Goal: Information Seeking & Learning: Learn about a topic

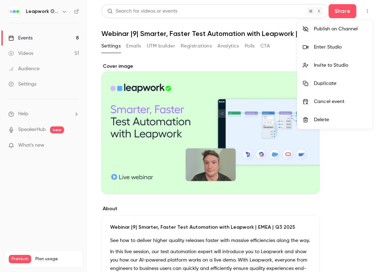
click at [239, 62] on div at bounding box center [193, 136] width 387 height 272
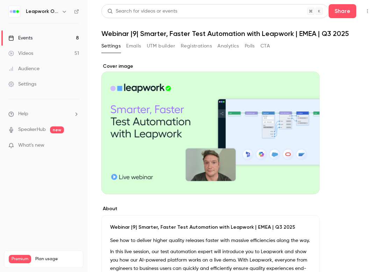
click at [200, 48] on button "Registrations" at bounding box center [196, 46] width 31 height 11
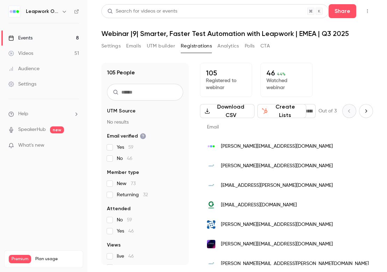
click at [234, 45] on button "Analytics" at bounding box center [229, 46] width 22 height 11
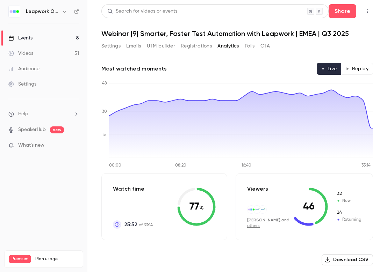
click at [108, 47] on button "Settings" at bounding box center [110, 46] width 19 height 11
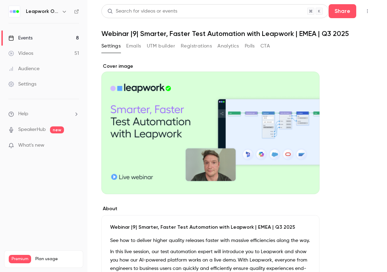
click at [229, 46] on button "Analytics" at bounding box center [229, 46] width 22 height 11
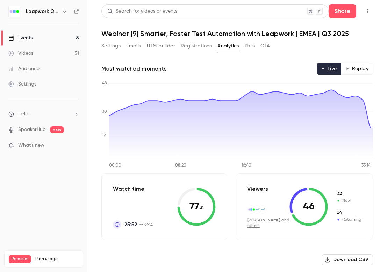
click at [200, 45] on button "Registrations" at bounding box center [196, 46] width 31 height 11
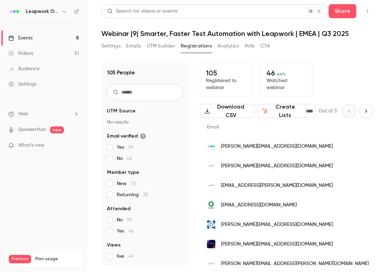
click at [122, 46] on div "Settings Emails UTM builder Registrations Analytics Polls CTA" at bounding box center [185, 46] width 169 height 11
click at [112, 46] on button "Settings" at bounding box center [110, 46] width 19 height 11
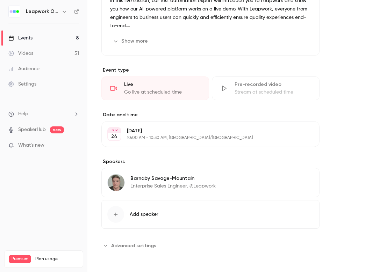
scroll to position [252, 0]
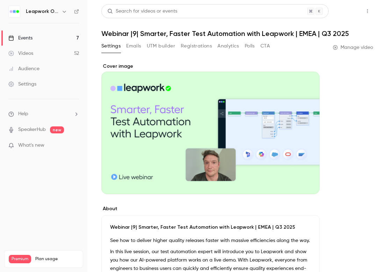
click at [346, 12] on button "Share" at bounding box center [343, 11] width 28 height 14
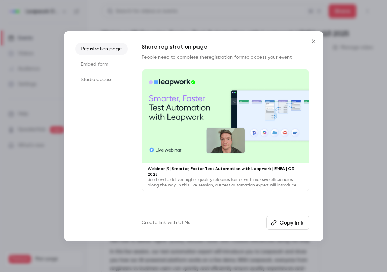
click at [94, 63] on li "Embed form" at bounding box center [101, 64] width 52 height 13
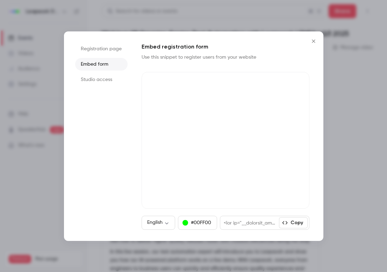
click at [106, 52] on li "Registration page" at bounding box center [101, 49] width 52 height 13
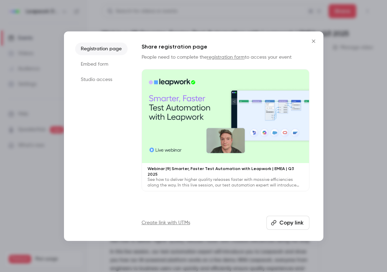
click at [98, 75] on li "Studio access" at bounding box center [101, 79] width 52 height 13
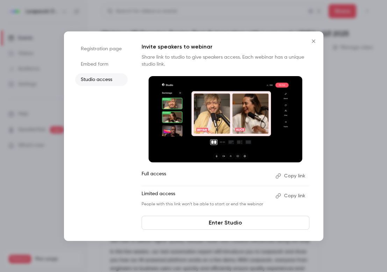
click at [310, 38] on button "Close" at bounding box center [314, 41] width 14 height 14
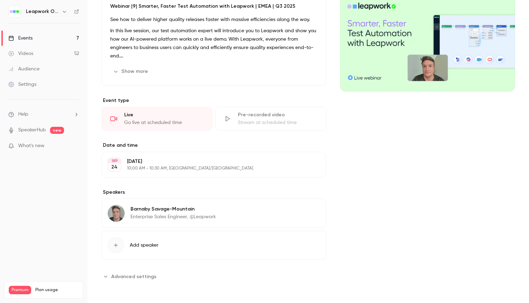
click at [48, 33] on link "Events 7" at bounding box center [43, 37] width 87 height 15
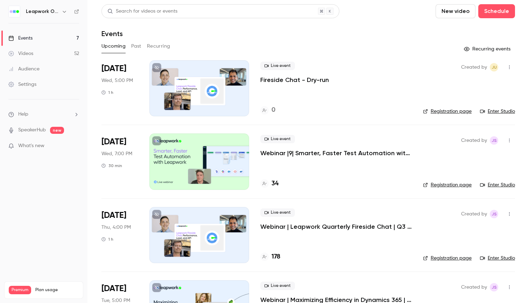
click at [139, 46] on button "Past" at bounding box center [136, 46] width 10 height 11
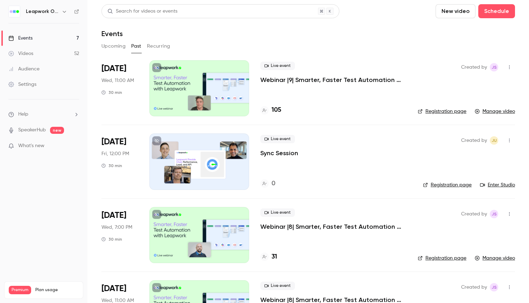
click at [299, 79] on p "Webinar |9| Smarter, Faster Test Automation with Leapwork | EMEA | Q3 2025" at bounding box center [333, 80] width 146 height 8
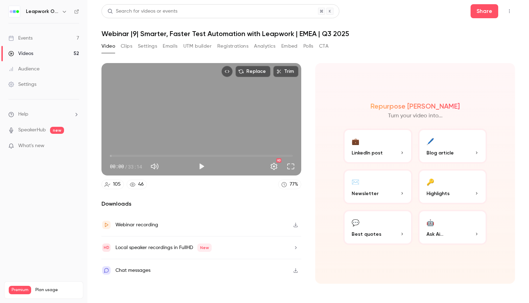
click at [132, 45] on button "Clips" at bounding box center [127, 46] width 12 height 11
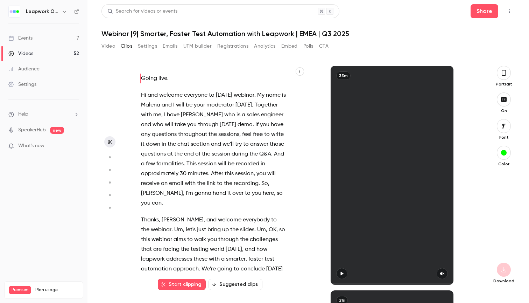
click at [99, 43] on main "Search for videos or events Share Webinar |9| Smarter, Faster Test Automation w…" at bounding box center [307, 151] width 441 height 303
click at [105, 45] on button "Video" at bounding box center [108, 46] width 14 height 11
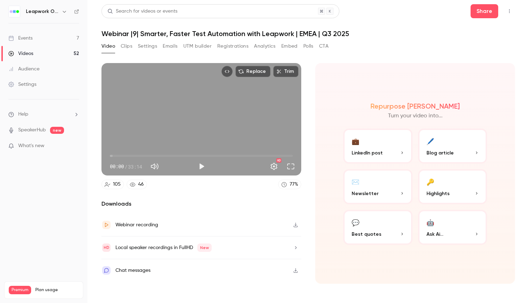
click at [130, 222] on div "Webinar recording" at bounding box center [136, 224] width 43 height 8
click at [387, 51] on div "Video Clips Settings Emails UTM builder Registrations Analytics Embed Polls CTA" at bounding box center [307, 48] width 413 height 14
click at [387, 15] on button "Share" at bounding box center [484, 11] width 28 height 14
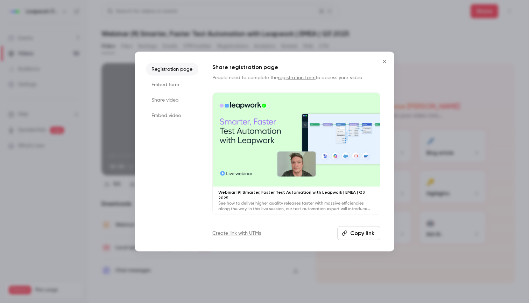
click at [162, 99] on li "Share video" at bounding box center [172, 99] width 52 height 13
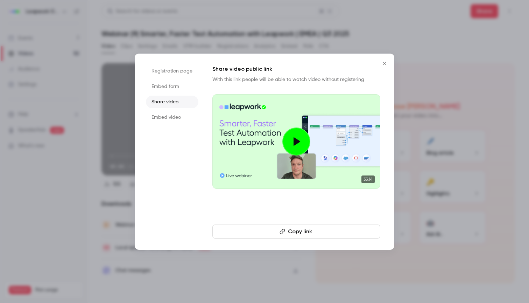
click at [293, 231] on button "Copy link" at bounding box center [296, 231] width 168 height 14
click at [385, 64] on icon "Close" at bounding box center [384, 64] width 8 height 6
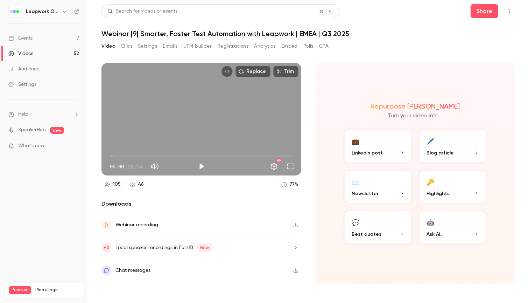
click at [306, 44] on button "Polls" at bounding box center [308, 46] width 10 height 11
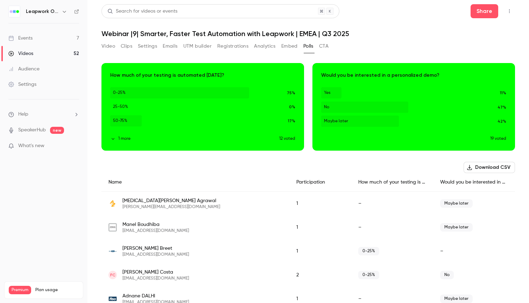
click at [274, 125] on div "Download image" at bounding box center [203, 106] width 202 height 87
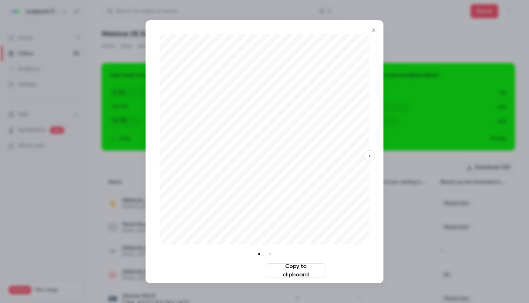
click at [254, 271] on button "Download image" at bounding box center [233, 270] width 59 height 14
click at [368, 156] on icon "button" at bounding box center [369, 155] width 5 height 5
click at [225, 270] on button "Download image" at bounding box center [233, 270] width 59 height 14
click at [373, 28] on icon "Close" at bounding box center [373, 30] width 8 height 6
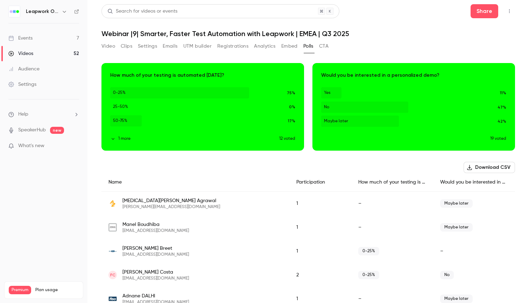
click at [288, 50] on button "Embed" at bounding box center [289, 46] width 16 height 11
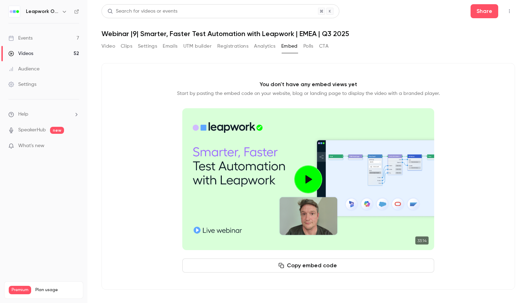
click at [265, 46] on button "Analytics" at bounding box center [265, 46] width 22 height 11
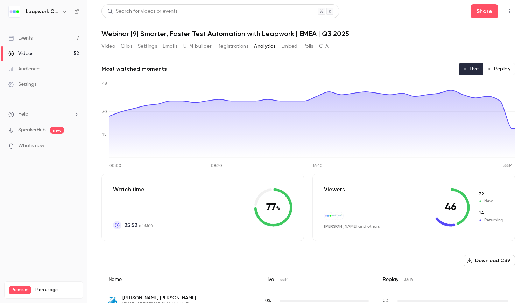
click at [246, 45] on button "Registrations" at bounding box center [232, 46] width 31 height 11
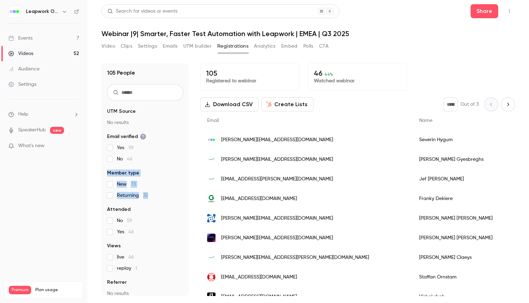
drag, startPoint x: 107, startPoint y: 171, endPoint x: 153, endPoint y: 193, distance: 50.2
click at [153, 193] on fieldset "Member type New 73 Returning 32" at bounding box center [145, 183] width 76 height 29
copy fieldset "Member type New 73 Returning 32"
click at [206, 45] on button "UTM builder" at bounding box center [197, 46] width 28 height 11
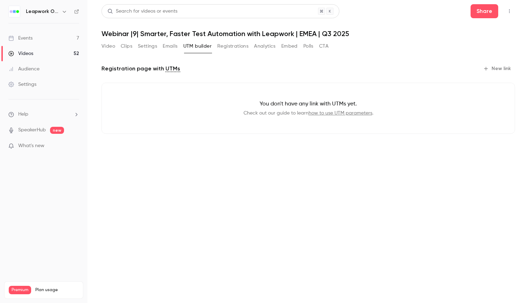
click at [171, 47] on button "Emails" at bounding box center [170, 46] width 15 height 11
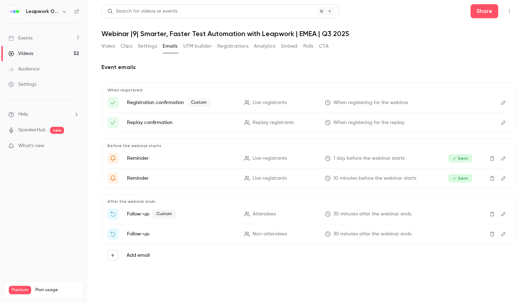
click at [151, 48] on button "Settings" at bounding box center [147, 46] width 19 height 11
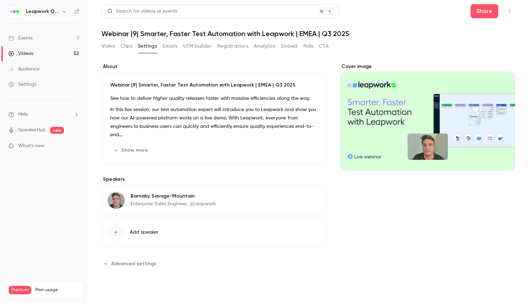
click at [127, 47] on button "Clips" at bounding box center [127, 46] width 12 height 11
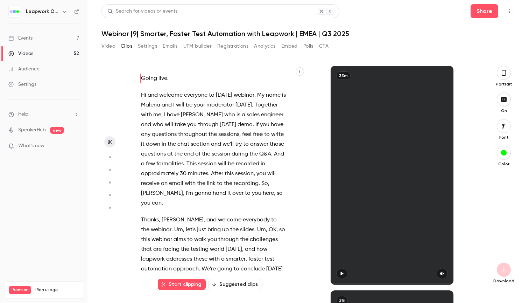
click at [113, 45] on button "Video" at bounding box center [108, 46] width 14 height 11
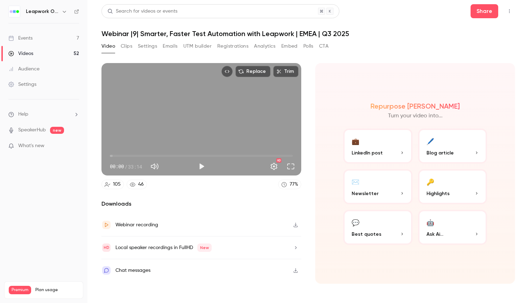
click at [236, 269] on div "Chat messages" at bounding box center [201, 270] width 200 height 22
click at [313, 49] on button "Polls" at bounding box center [308, 46] width 10 height 11
